Goal: Check status: Check status

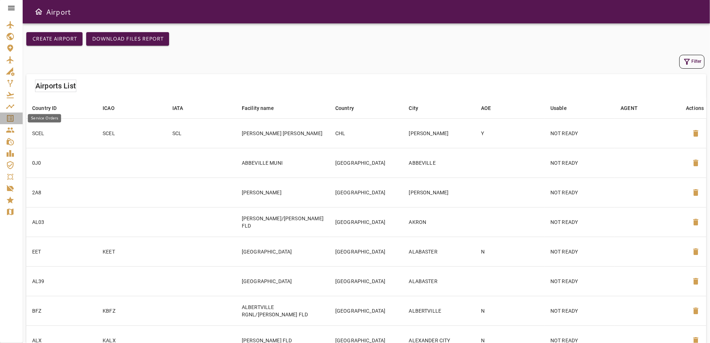
click at [11, 118] on icon "Service Orders" at bounding box center [10, 118] width 9 height 9
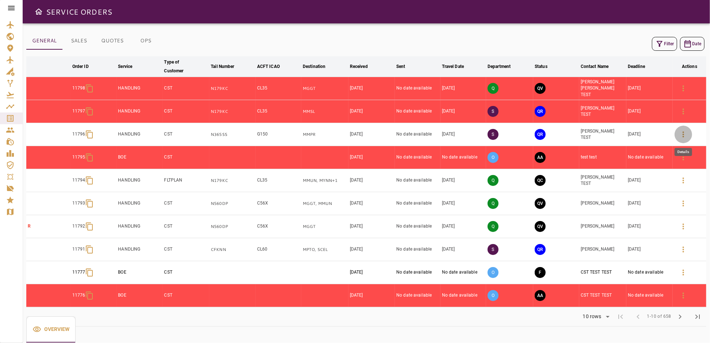
click at [682, 134] on icon "button" at bounding box center [683, 134] width 9 height 9
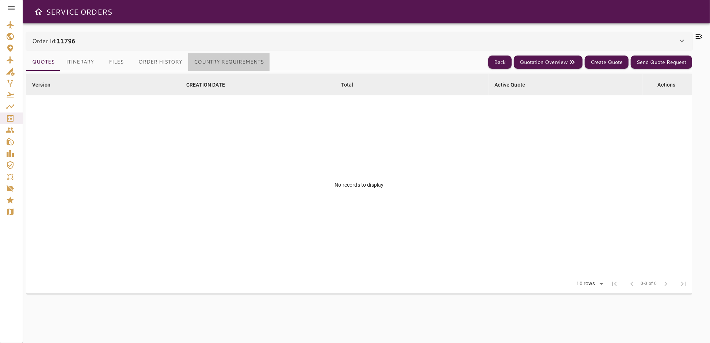
click at [241, 62] on button "Country Requirements" at bounding box center [228, 62] width 81 height 18
click at [76, 60] on button "Itinerary" at bounding box center [79, 62] width 39 height 18
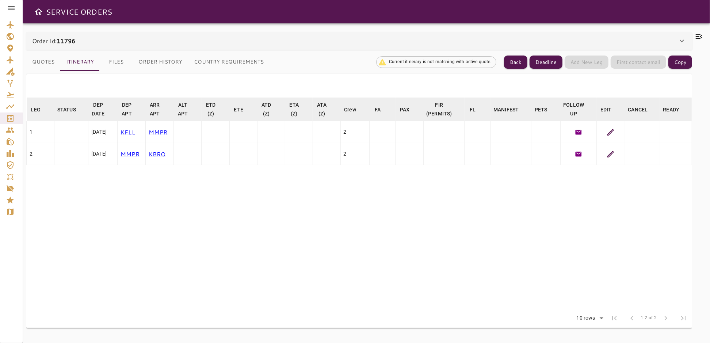
click at [613, 131] on icon at bounding box center [610, 132] width 9 height 9
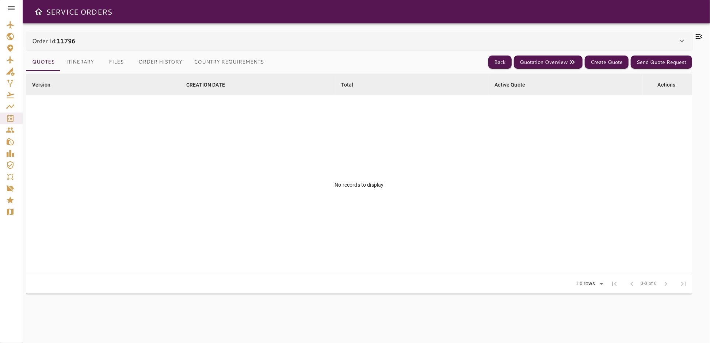
click at [680, 39] on icon at bounding box center [681, 41] width 9 height 9
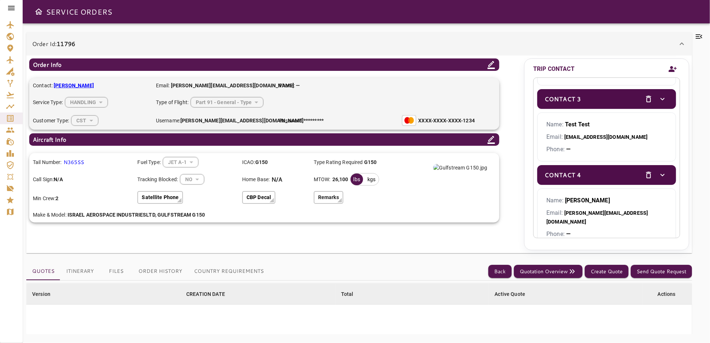
click at [238, 273] on button "Country Requirements" at bounding box center [228, 271] width 81 height 18
